Goal: Use online tool/utility: Use online tool/utility

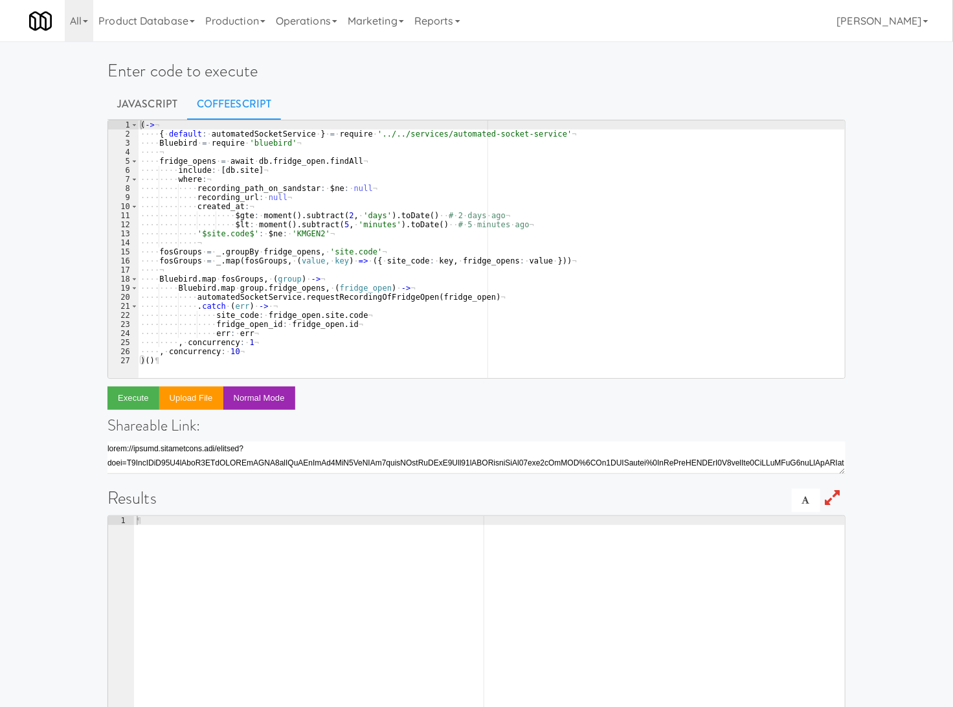
click at [292, 223] on div "( -> ¬ ···· { · default : · automatedSocketService · } · = · require · '../../s…" at bounding box center [491, 258] width 707 height 276
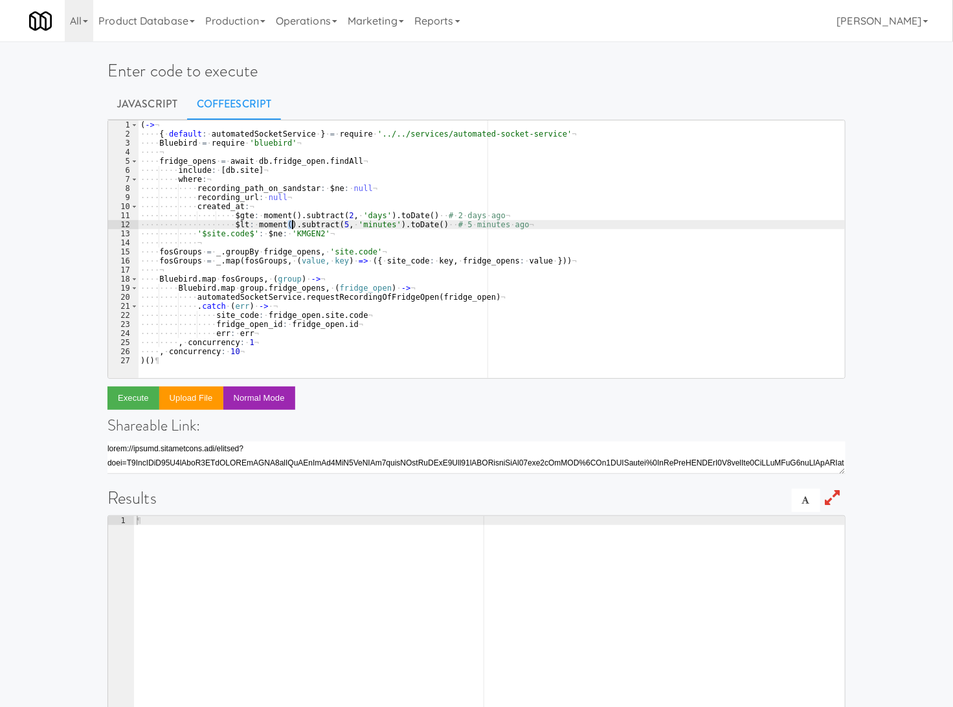
click at [290, 173] on div "( -> ¬ ···· { · default : · automatedSocketService · } · = · require · '../../s…" at bounding box center [491, 258] width 707 height 276
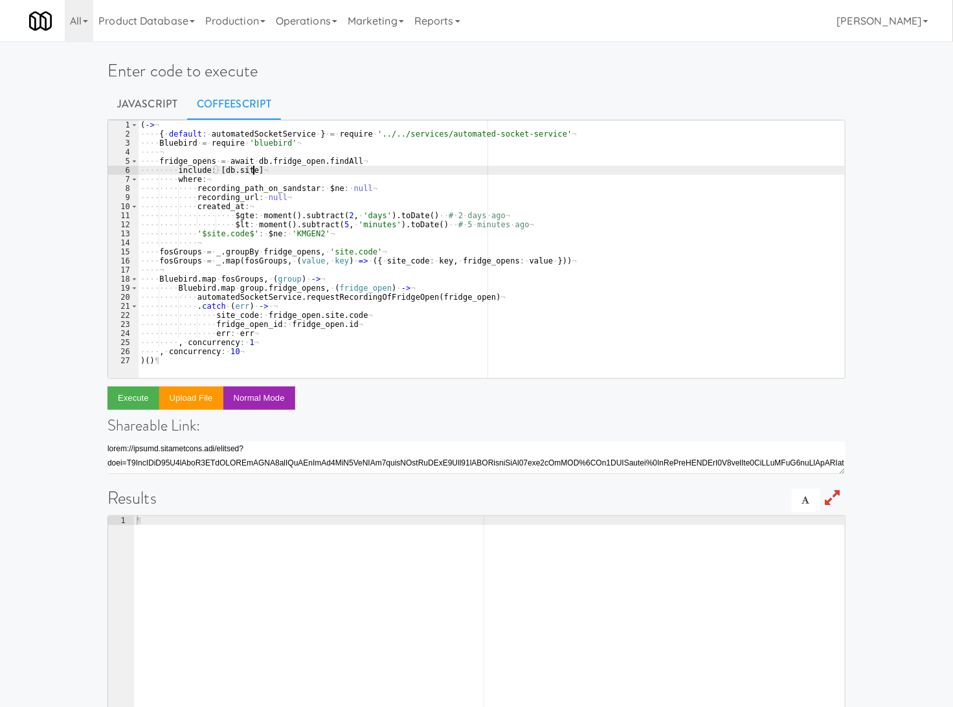
click at [221, 175] on div "( -> ¬ ···· { · default : · automatedSocketService · } · = · require · '../../s…" at bounding box center [491, 258] width 707 height 276
type textarea ", concurrency: 10 )()"
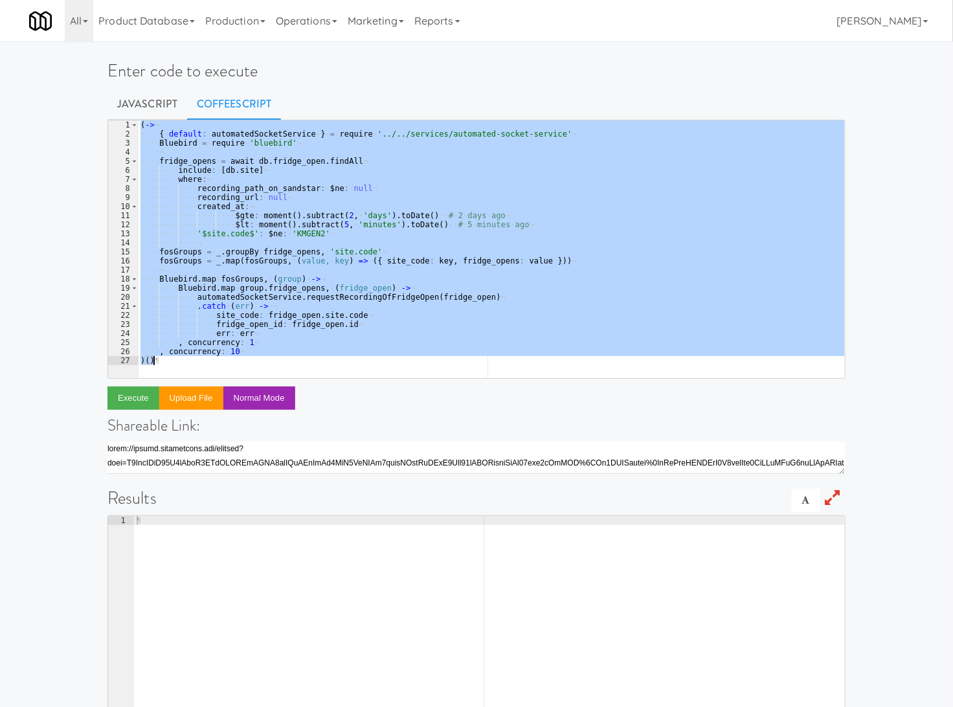
paste textarea
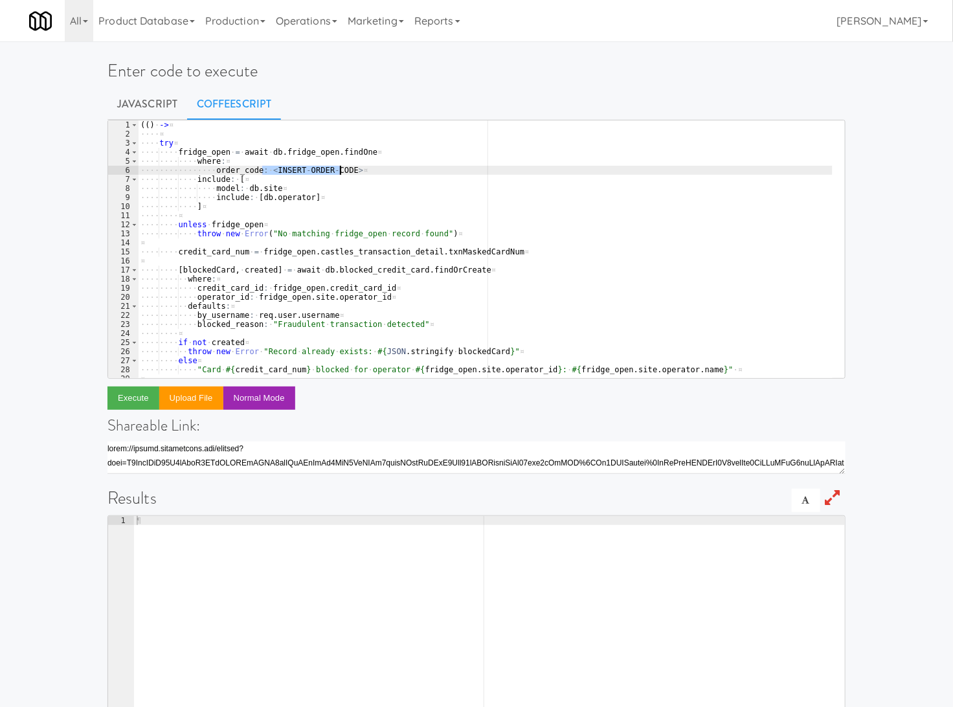
drag, startPoint x: 262, startPoint y: 173, endPoint x: 341, endPoint y: 175, distance: 79.0
click at [341, 175] on div "( ( ) · -> ¤ ···· ¤ ···· try ¤ ···· ···· fridge_open · = · await · db . fridge_…" at bounding box center [485, 258] width 695 height 276
paste textarea "280717"
click at [137, 400] on button "Execute" at bounding box center [133, 398] width 52 height 23
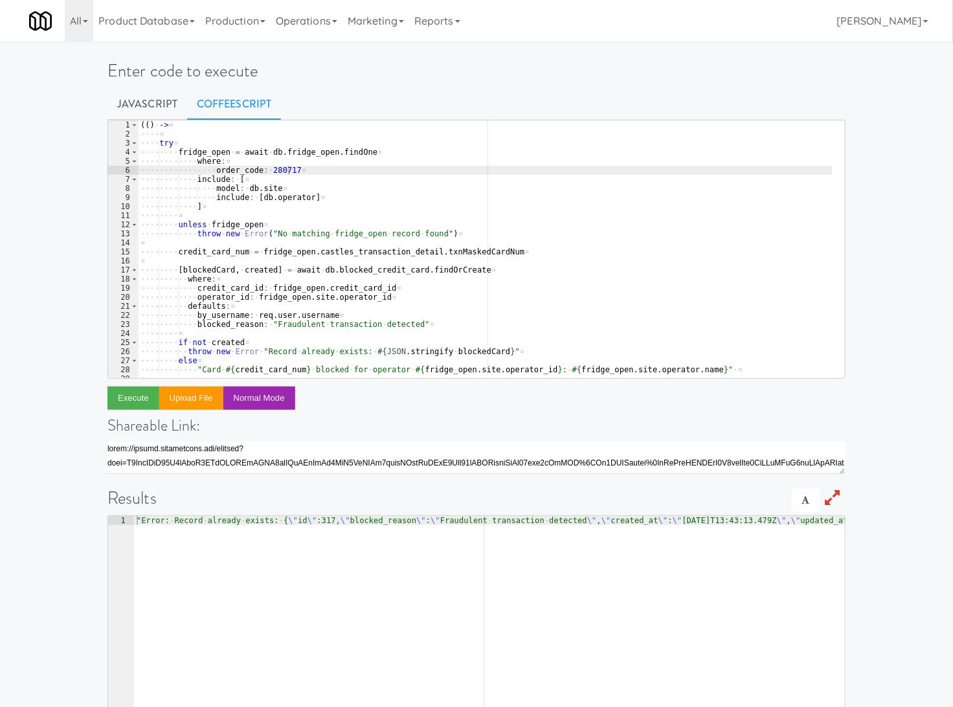
click at [572, 78] on h1 "Enter code to execute" at bounding box center [476, 71] width 738 height 19
click at [276, 172] on div "( ( ) · -> ¤ ···· ¤ ···· try ¤ ···· ···· fridge_open · = · await · db . fridge_…" at bounding box center [485, 258] width 695 height 276
click at [277, 172] on div "( ( ) · -> ¤ ···· ¤ ···· try ¤ ···· ···· fridge_open · = · await · db . fridge_…" at bounding box center [485, 258] width 695 height 276
paste textarea "955526"
click at [140, 397] on button "Execute" at bounding box center [133, 398] width 52 height 23
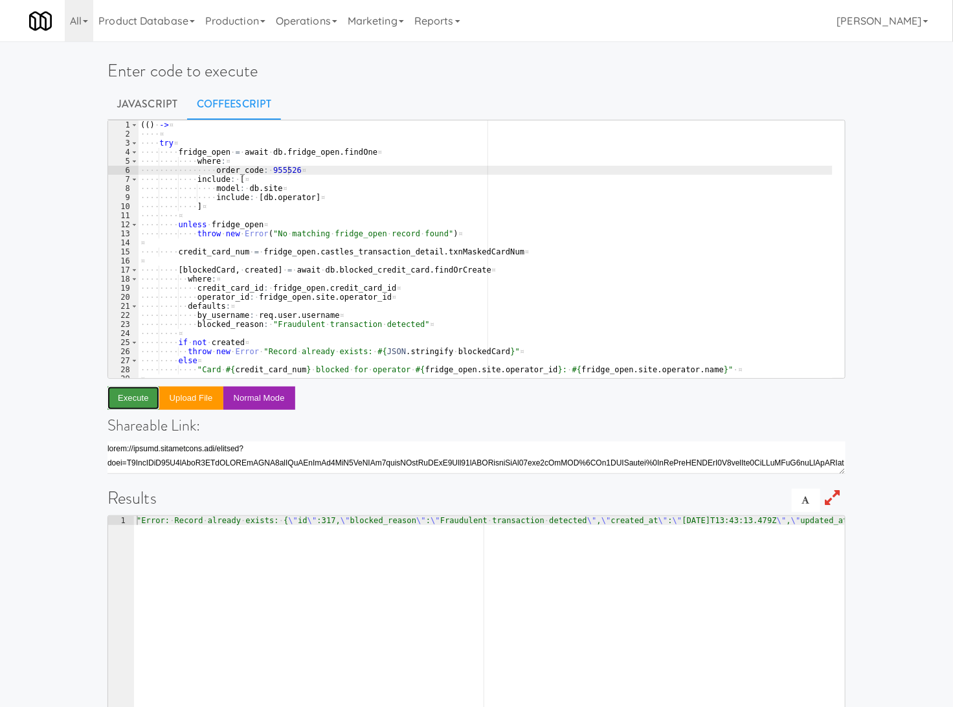
click at [141, 393] on button "Execute" at bounding box center [133, 398] width 52 height 23
click at [275, 168] on div "( ( ) · -> ¤ ···· ¤ ···· try ¤ ···· ···· fridge_open · = · await · db . fridge_…" at bounding box center [485, 258] width 695 height 276
click at [276, 168] on div "( ( ) · -> ¤ ···· ¤ ···· try ¤ ···· ···· fridge_open · = · await · db . fridge_…" at bounding box center [485, 258] width 695 height 276
paste textarea "485964"
click at [137, 392] on button "Execute" at bounding box center [133, 398] width 52 height 23
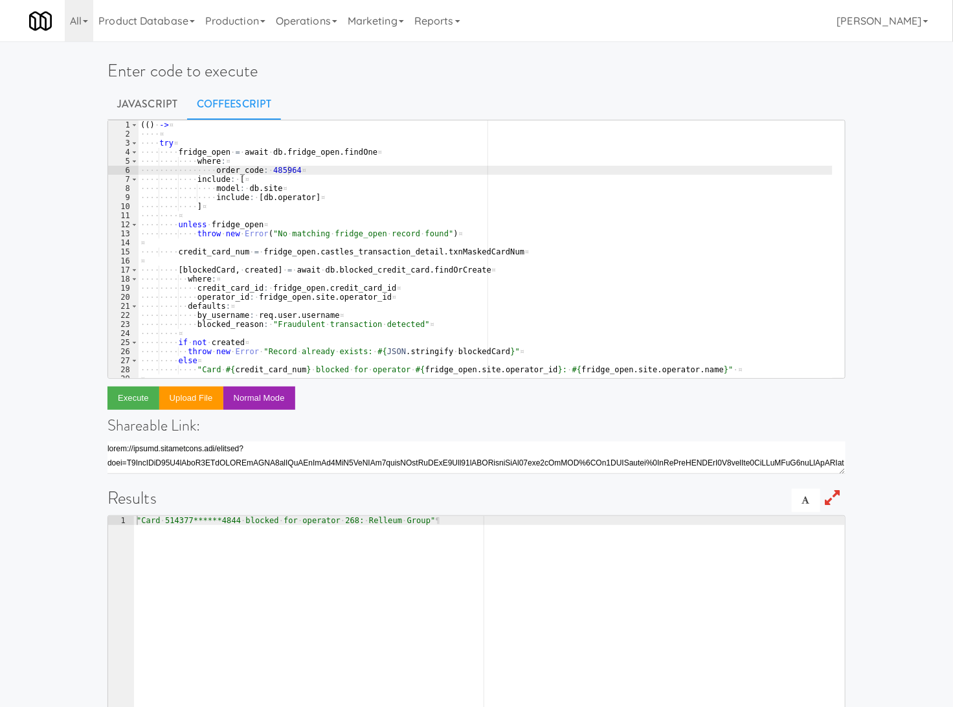
click at [510, 21] on div "All 901 Smrt Mrkt [URL][DOMAIN_NAME] 9518002 [GEOGRAPHIC_DATA] [URL][DOMAIN_NAM…" at bounding box center [476, 20] width 895 height 41
click at [269, 167] on div "( ( ) · -> ¤ ···· ¤ ···· try ¤ ···· ···· fridge_open · = · await · db . fridge_…" at bounding box center [485, 258] width 695 height 276
paste textarea "834240"
click at [133, 401] on button "Execute" at bounding box center [133, 398] width 52 height 23
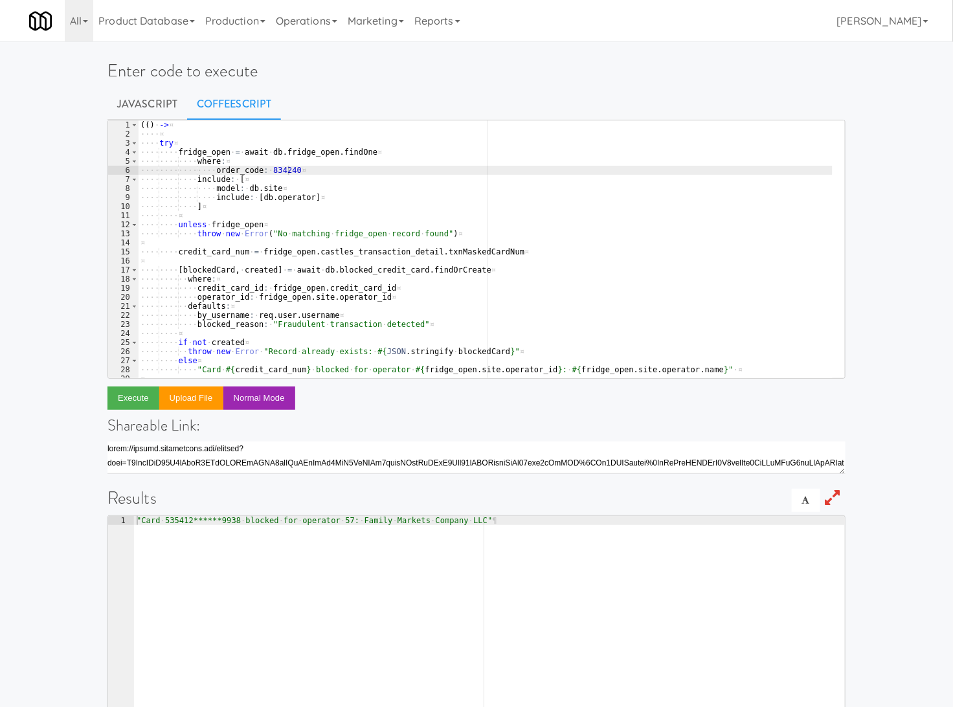
click at [516, 115] on ul "Javascript CoffeeScript" at bounding box center [476, 104] width 738 height 32
click at [272, 172] on div "( ( ) · -> ¤ ···· ¤ ···· try ¤ ···· ···· fridge_open · = · await · db . fridge_…" at bounding box center [485, 258] width 695 height 276
click at [273, 172] on div "( ( ) · -> ¤ ···· ¤ ···· try ¤ ···· ···· fridge_open · = · await · db . fridge_…" at bounding box center [485, 258] width 695 height 276
paste textarea "881431"
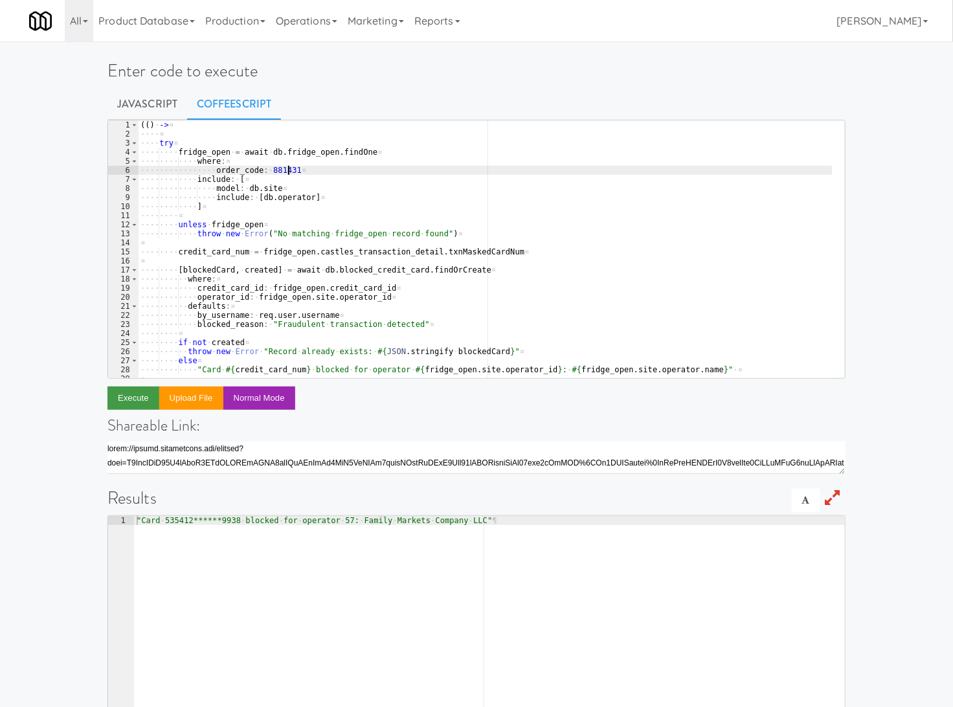
type textarea "order_code: 881431"
drag, startPoint x: 152, startPoint y: 395, endPoint x: 321, endPoint y: 267, distance: 211.7
click at [152, 394] on button "Execute" at bounding box center [133, 398] width 52 height 23
